Goal: Information Seeking & Learning: Compare options

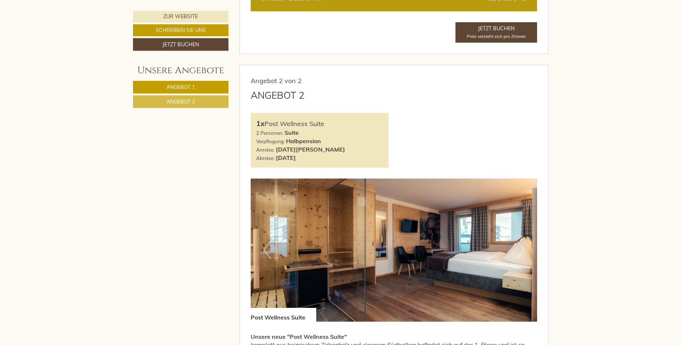
scroll to position [818, 0]
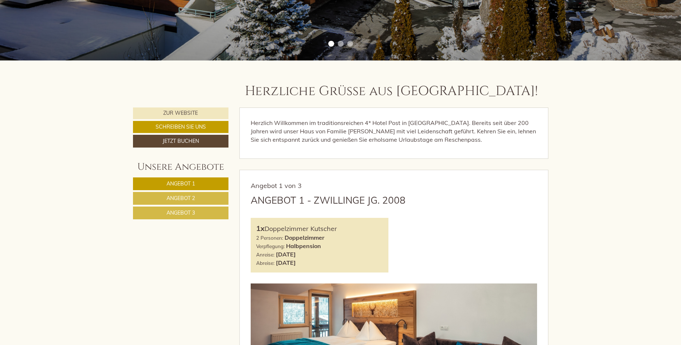
scroll to position [409, 0]
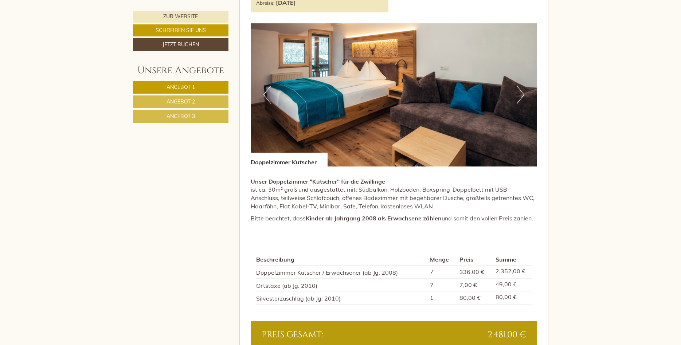
click at [217, 102] on link "Angebot 2" at bounding box center [181, 102] width 96 height 13
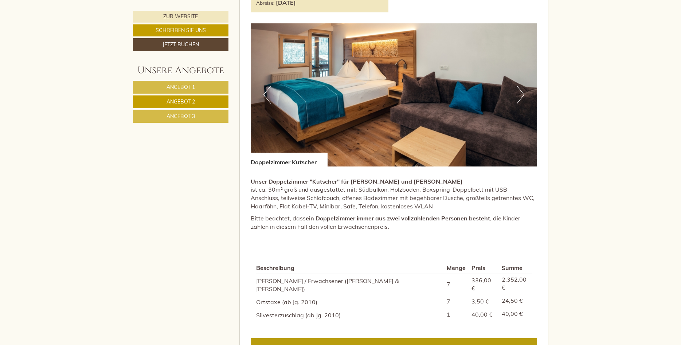
scroll to position [430, 0]
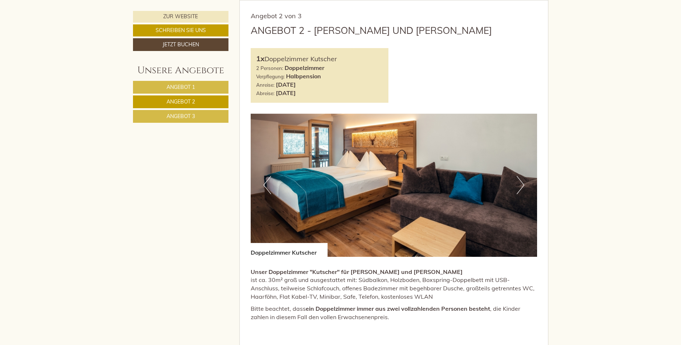
click at [215, 114] on link "Angebot 3" at bounding box center [181, 116] width 96 height 13
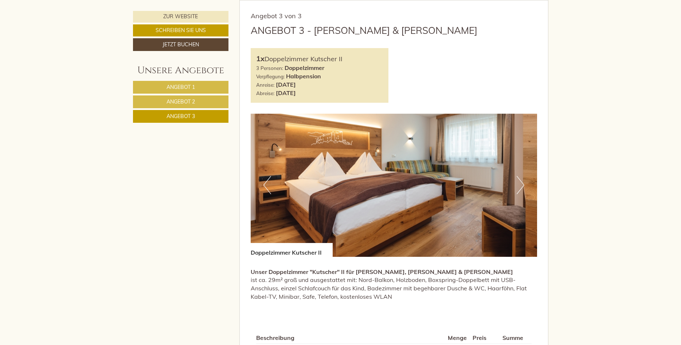
click at [213, 105] on link "Angebot 2" at bounding box center [181, 102] width 96 height 13
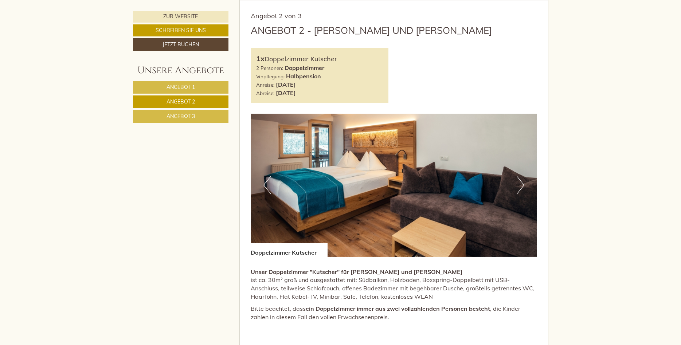
click at [214, 92] on link "Angebot 1" at bounding box center [181, 87] width 96 height 13
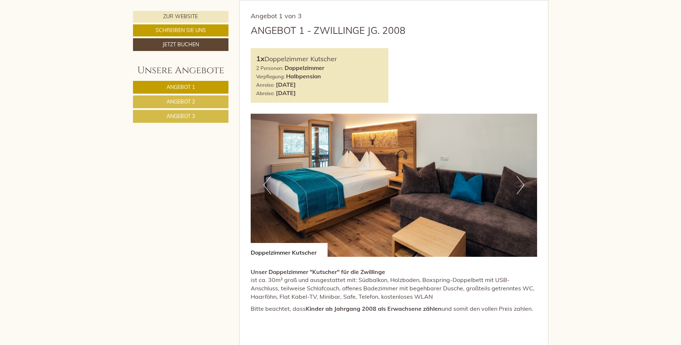
click at [214, 100] on link "Angebot 2" at bounding box center [181, 102] width 96 height 13
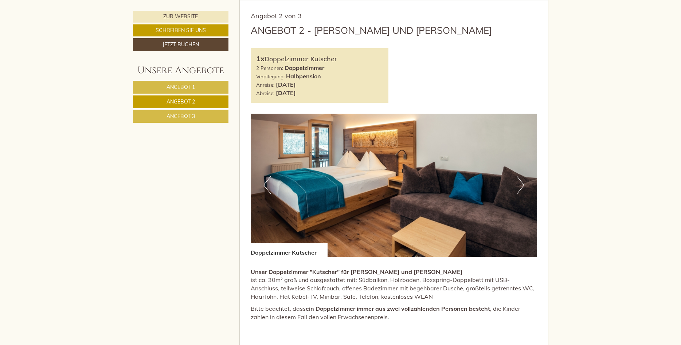
click at [214, 96] on link "Angebot 2" at bounding box center [181, 102] width 96 height 13
click at [214, 103] on link "Angebot 2" at bounding box center [181, 102] width 96 height 13
click at [214, 104] on link "Angebot 2" at bounding box center [181, 102] width 96 height 13
click at [213, 96] on link "Angebot 2" at bounding box center [181, 102] width 96 height 13
click at [213, 95] on nav "Angebot 1 Angebot 2 Angebot 3" at bounding box center [182, 102] width 98 height 42
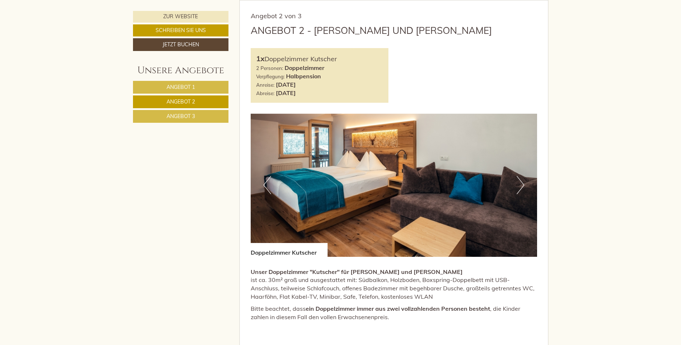
click at [205, 118] on link "Angebot 3" at bounding box center [181, 116] width 96 height 13
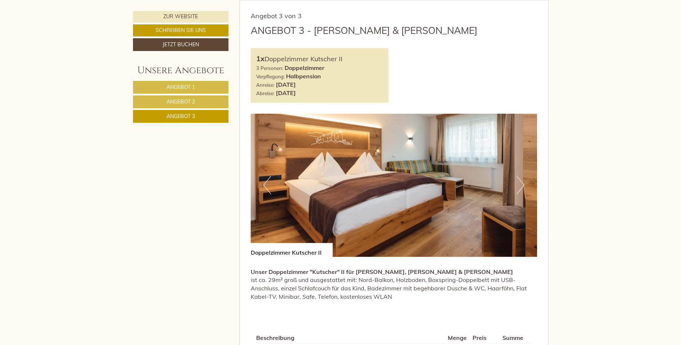
click at [204, 104] on link "Angebot 2" at bounding box center [181, 102] width 96 height 13
